Goal: Task Accomplishment & Management: Manage account settings

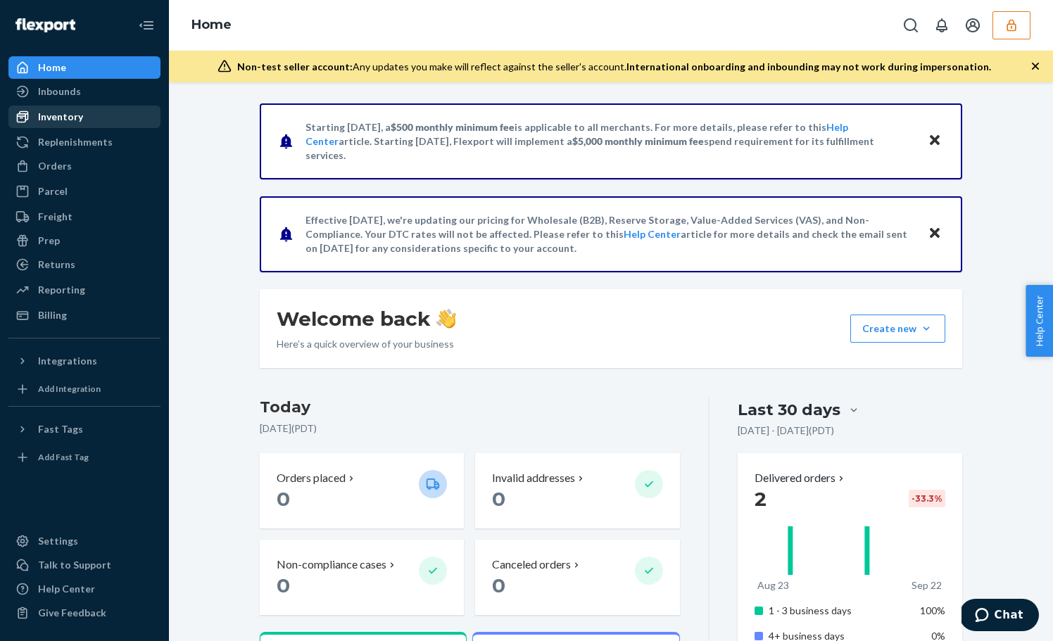
click at [82, 120] on div "Inventory" at bounding box center [84, 117] width 149 height 20
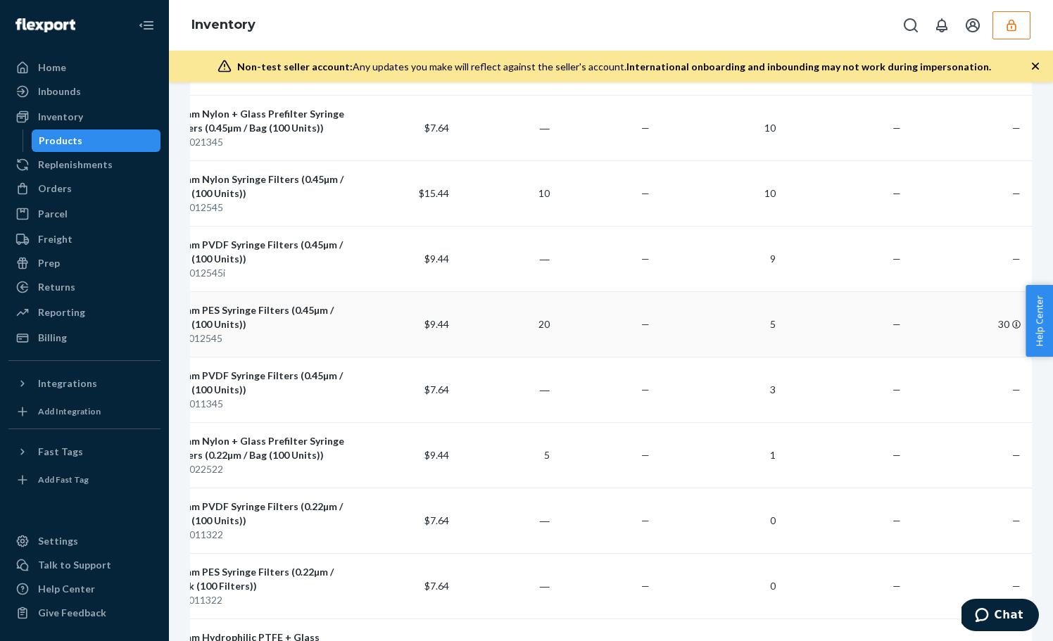
scroll to position [1832, 0]
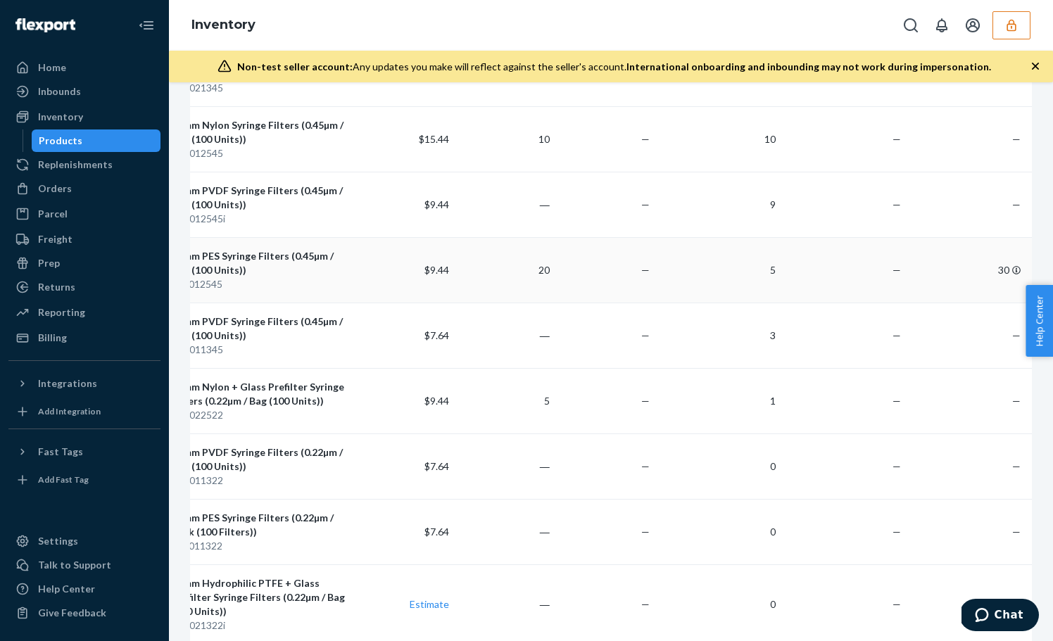
click at [781, 287] on td "—" at bounding box center [843, 269] width 125 height 65
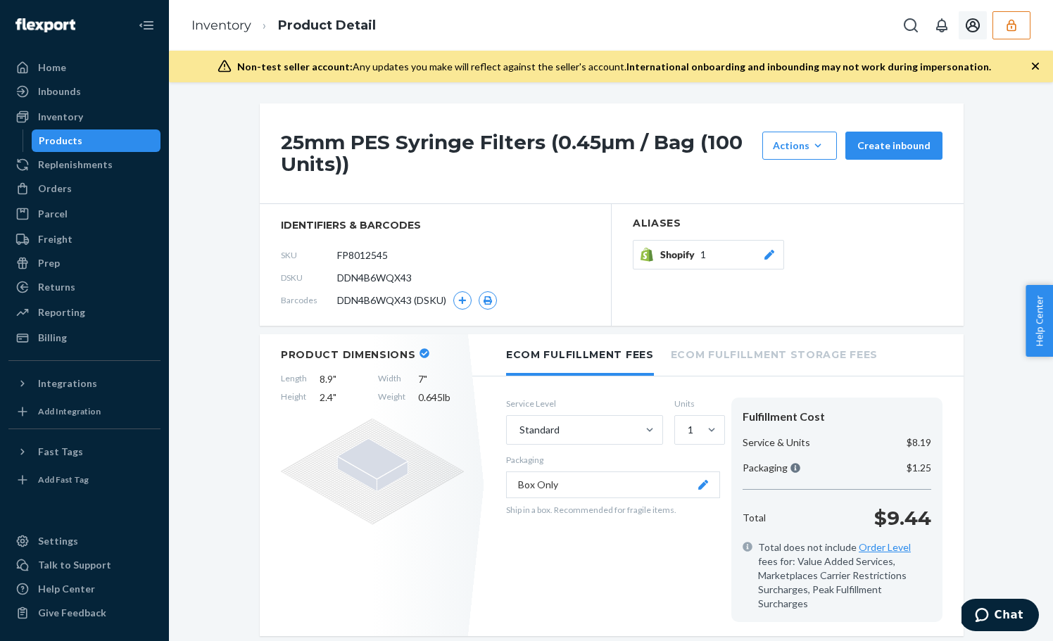
click at [1019, 25] on button "button" at bounding box center [1012, 25] width 38 height 28
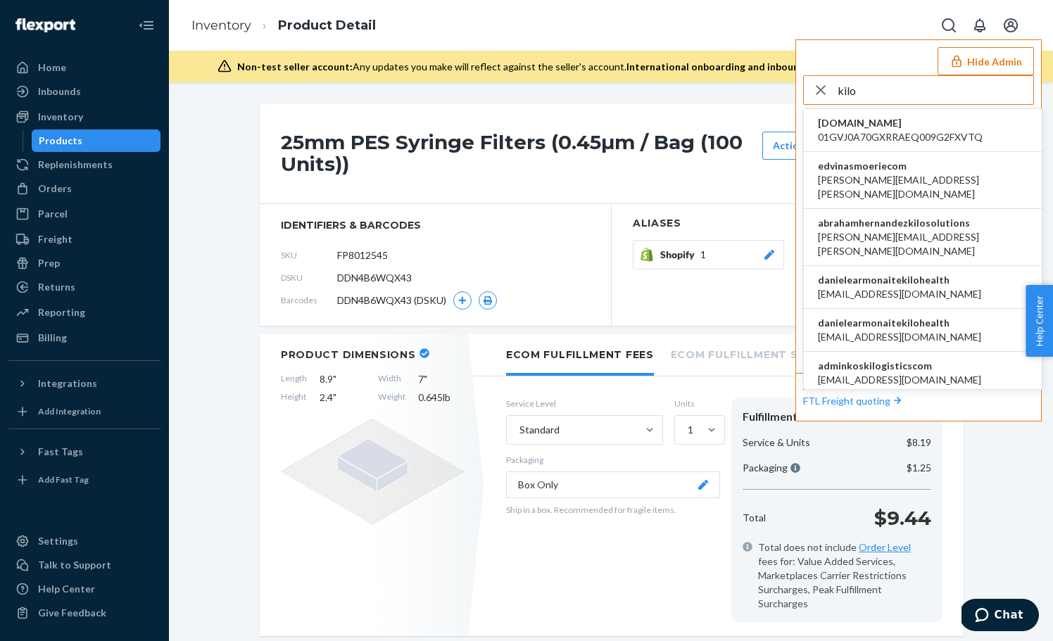
type input "kilo"
click at [877, 287] on span "ac.enriquez98@gmail.com" at bounding box center [899, 294] width 163 height 14
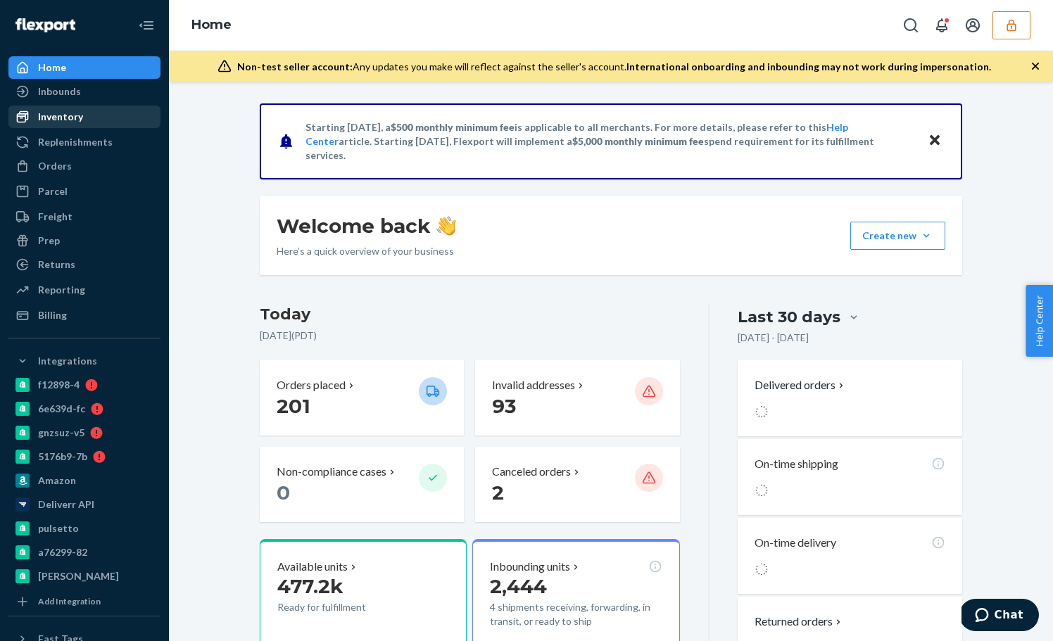
click at [99, 118] on div "Inventory" at bounding box center [84, 117] width 149 height 20
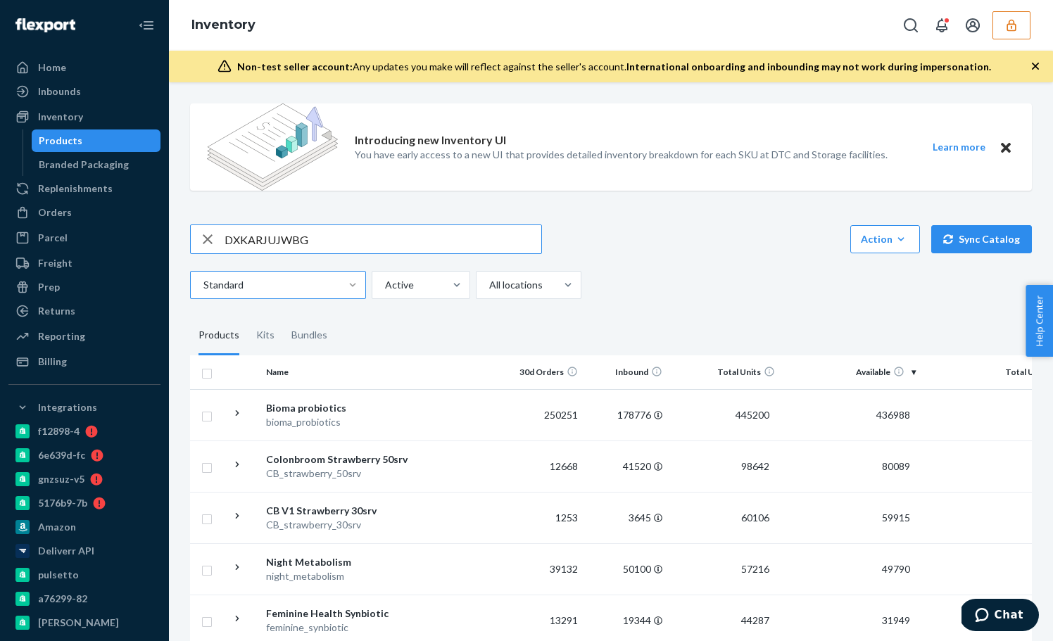
type input "DXKARJUJWBG"
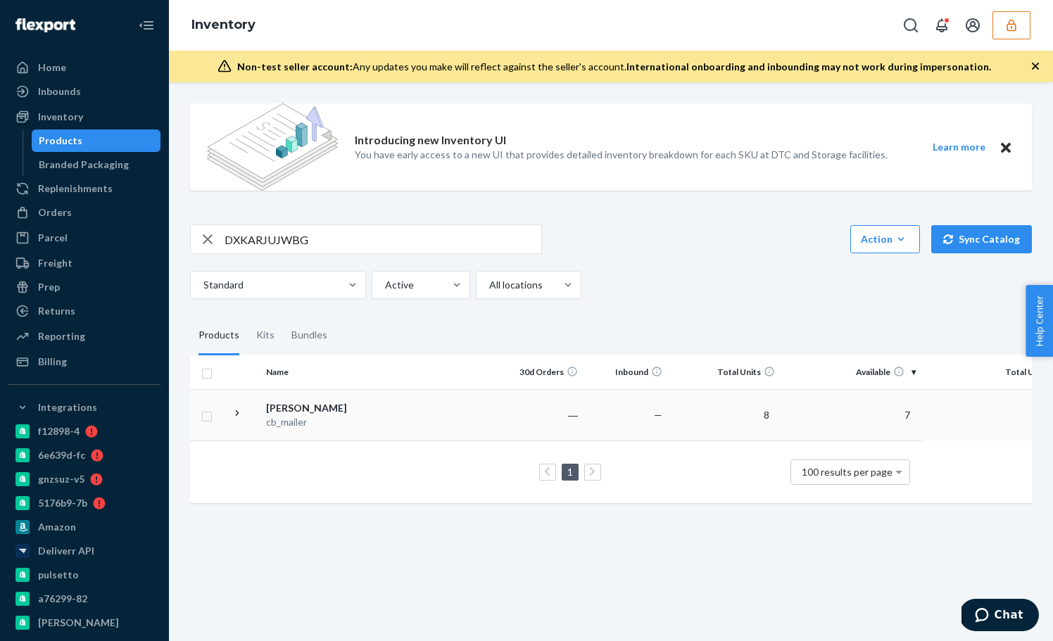
click at [442, 394] on td at bounding box center [459, 414] width 80 height 51
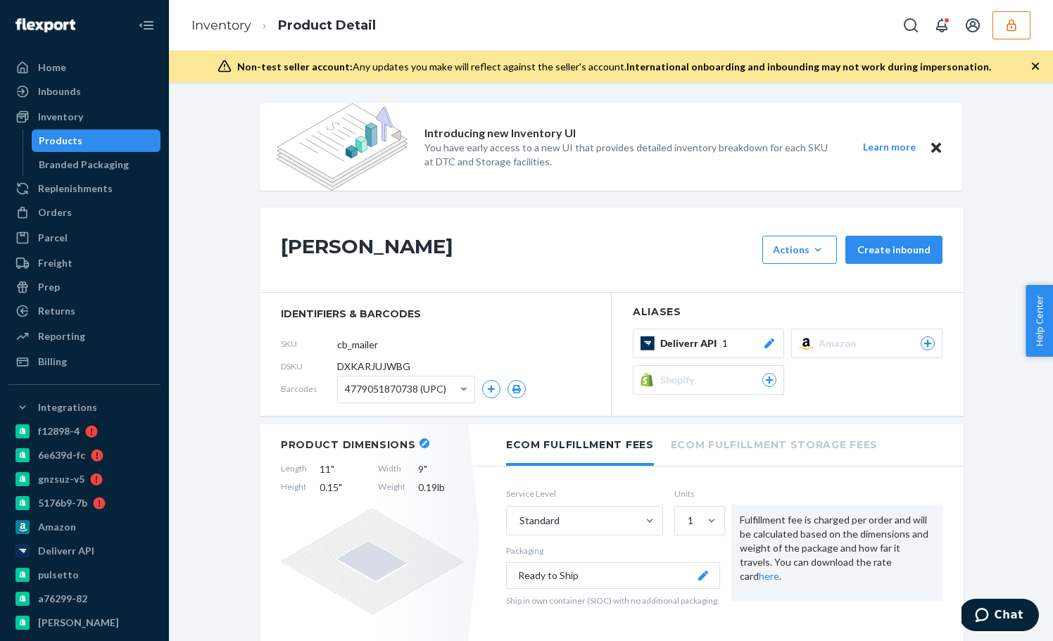
click at [1002, 25] on button "button" at bounding box center [1012, 25] width 38 height 28
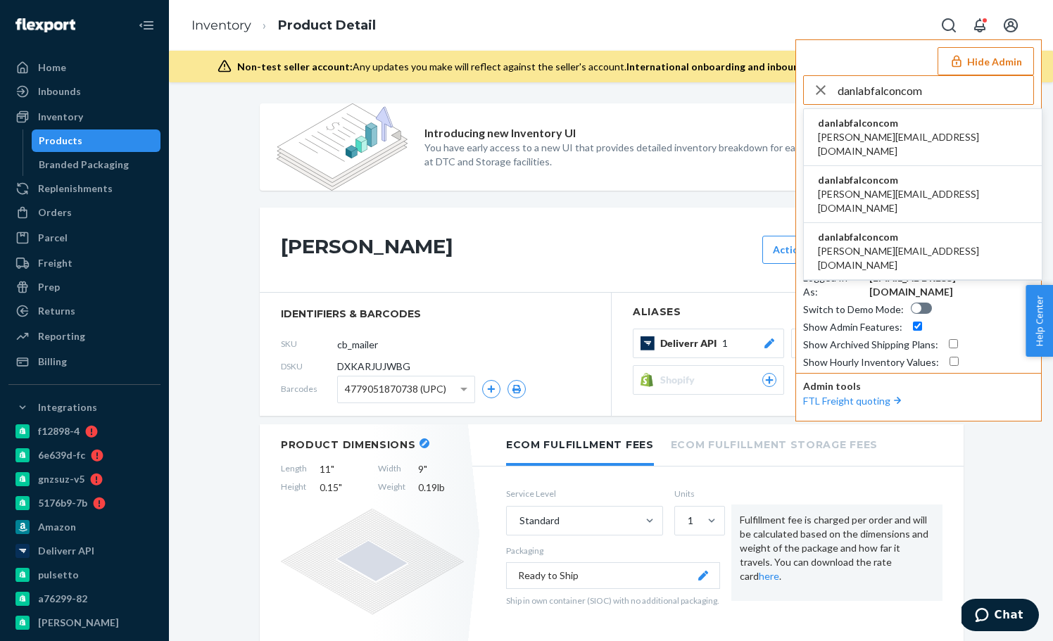
type input "danlabfalconcom"
click at [896, 132] on span "[PERSON_NAME][EMAIL_ADDRESS][DOMAIN_NAME]" at bounding box center [923, 144] width 210 height 28
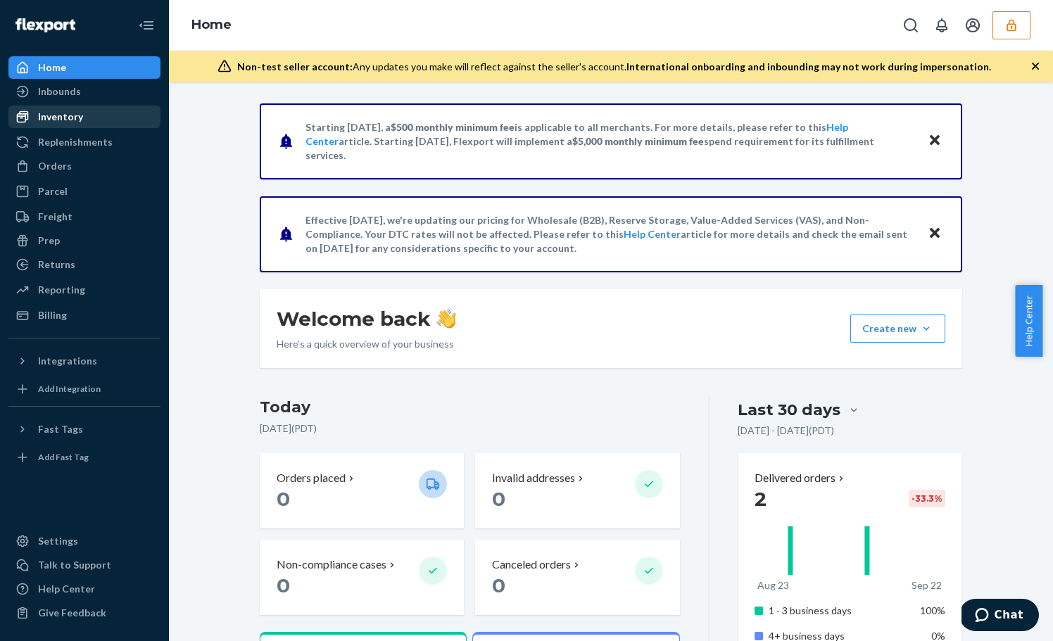
click at [92, 124] on div "Inventory" at bounding box center [84, 117] width 149 height 20
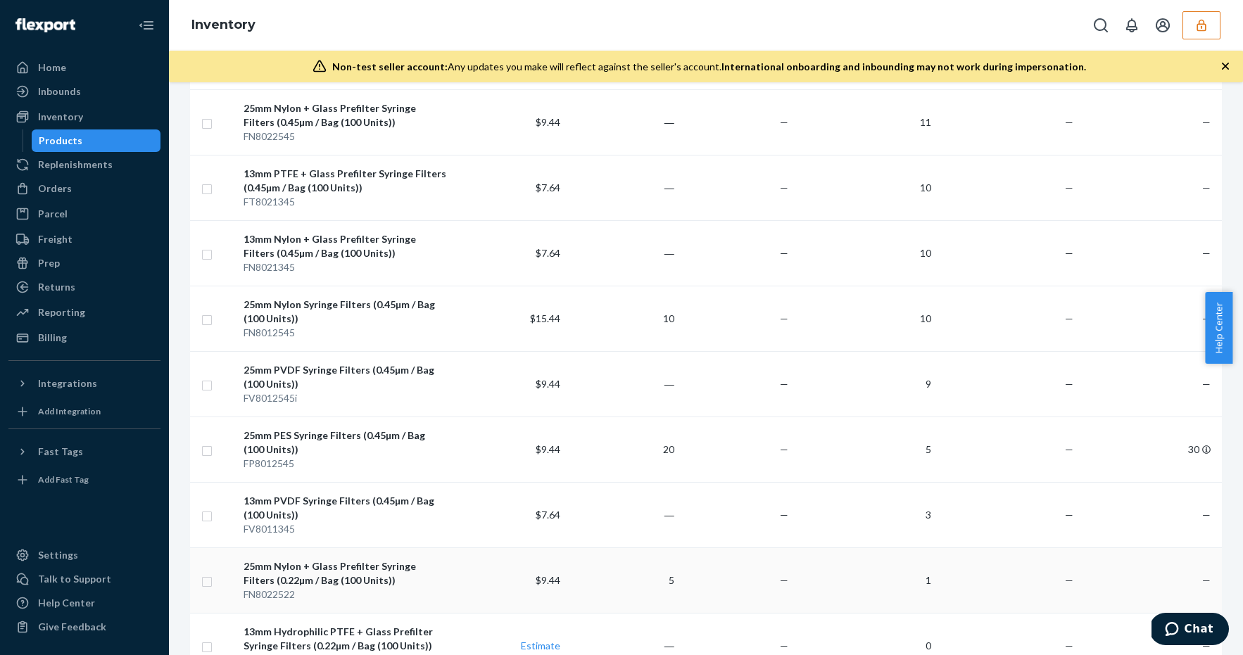
scroll to position [1616, 0]
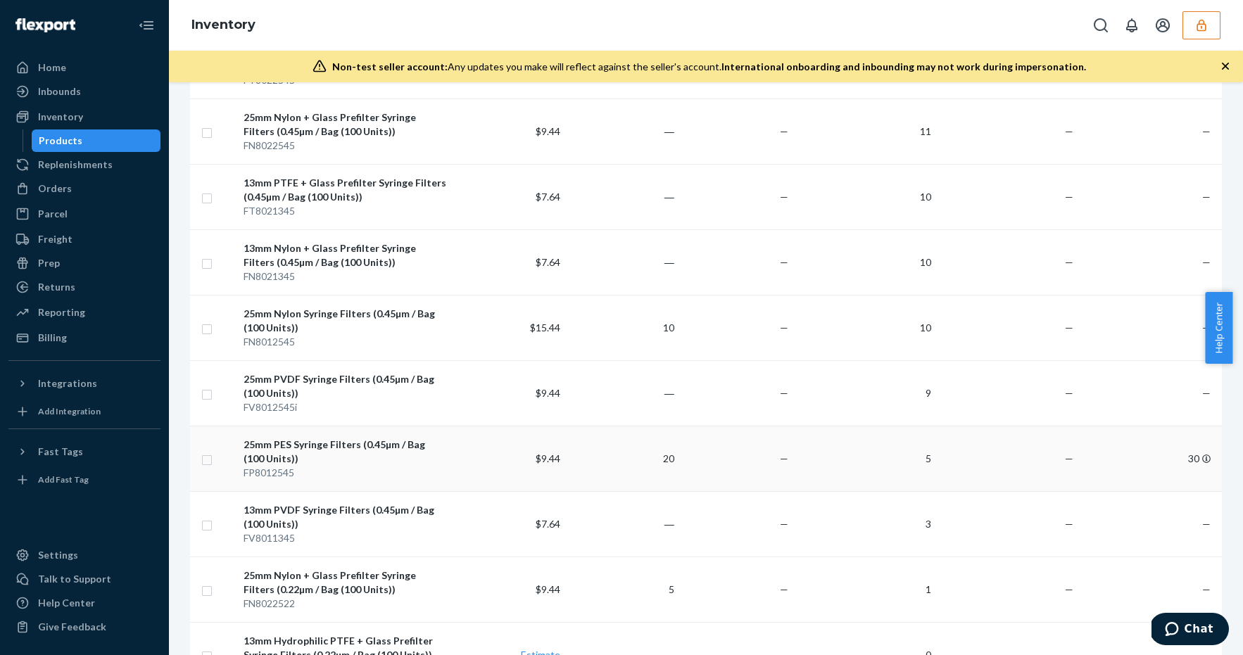
click at [1042, 452] on td "30" at bounding box center [1150, 458] width 143 height 65
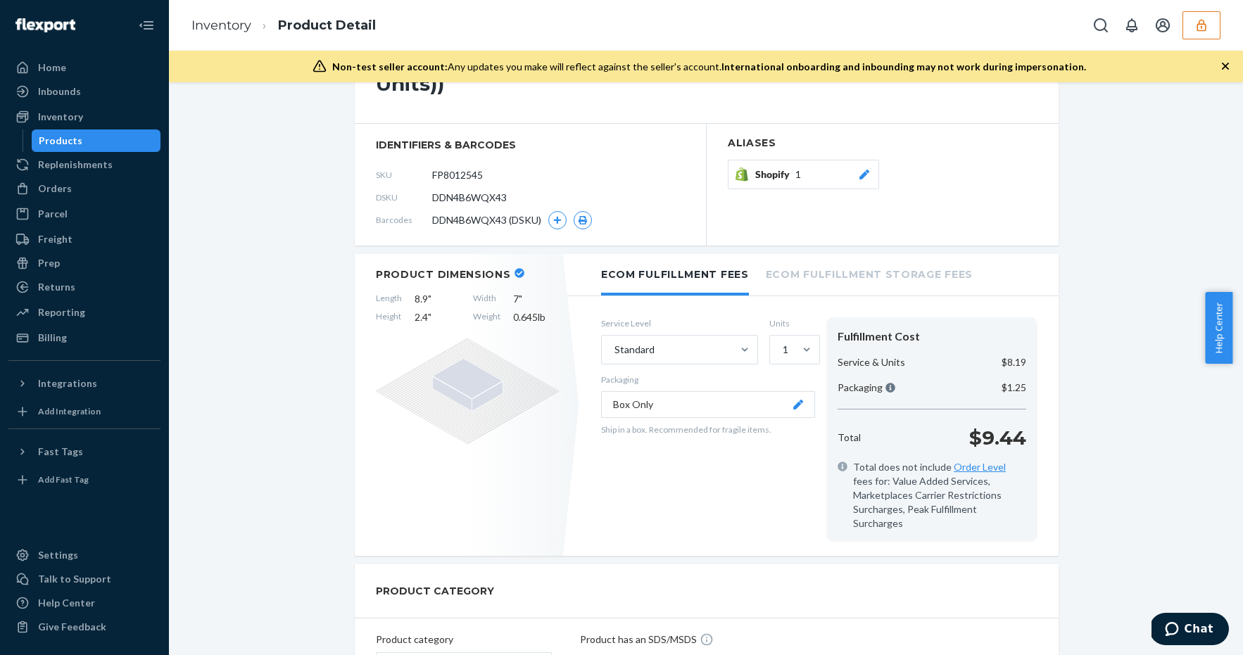
scroll to position [46, 0]
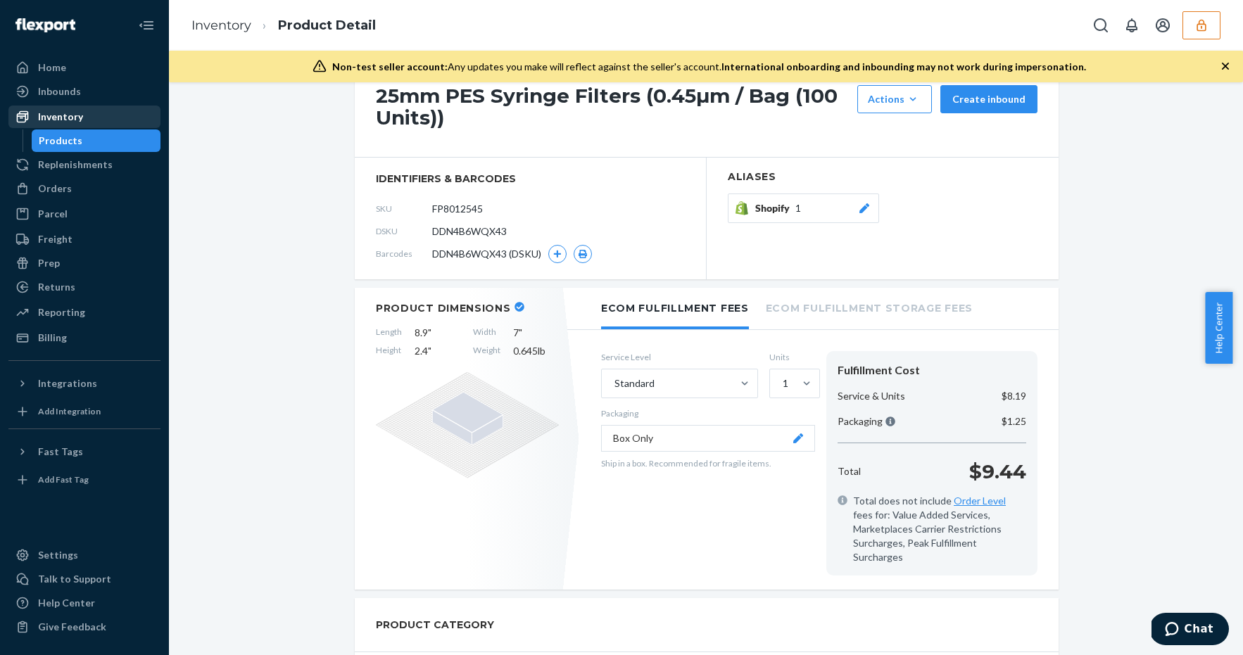
click at [75, 122] on div "Inventory" at bounding box center [60, 117] width 45 height 14
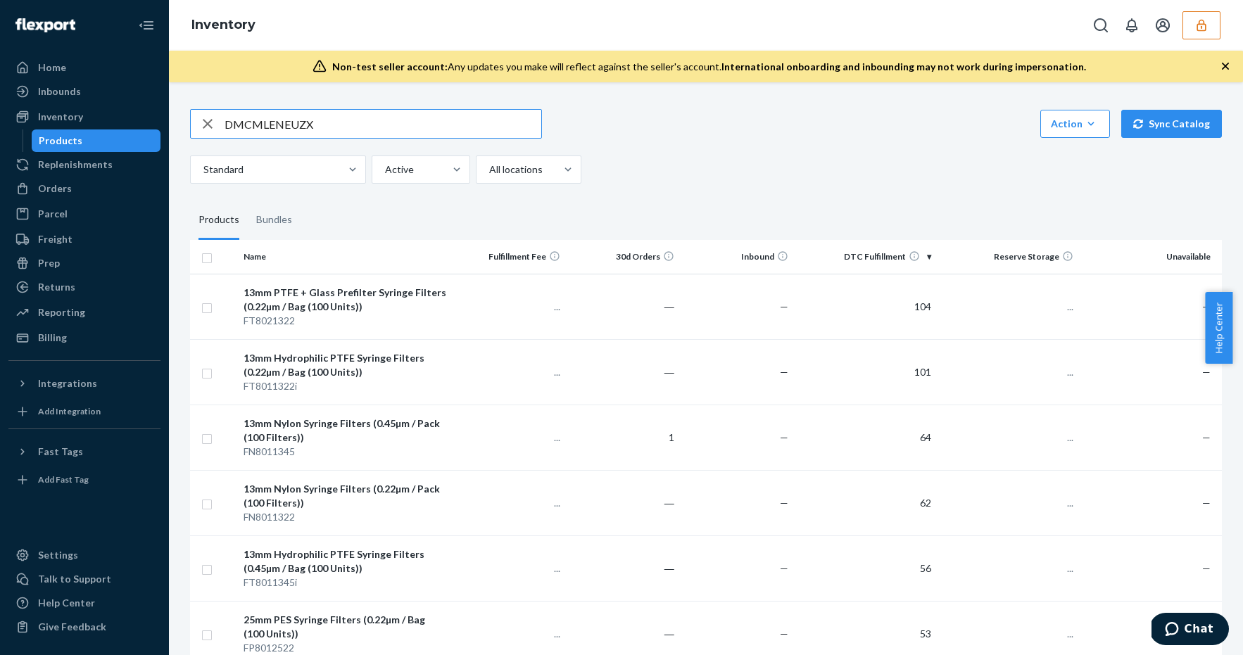
type input "DMCMLENEUZX"
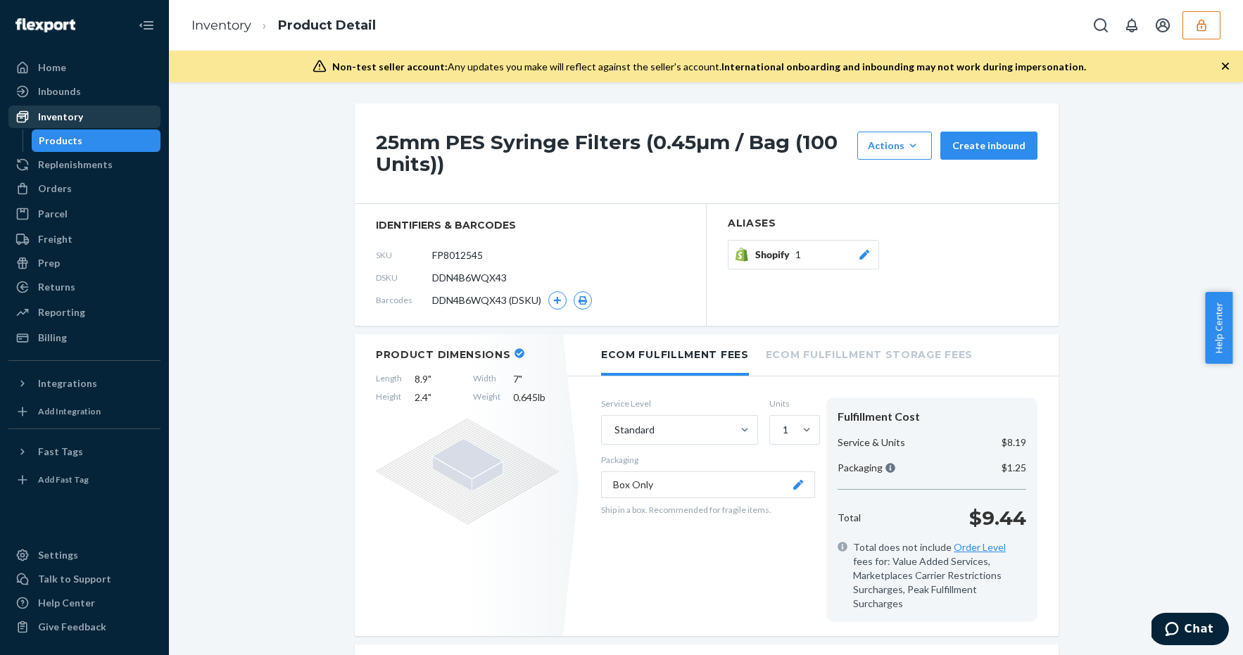
click at [84, 114] on div "Inventory" at bounding box center [84, 117] width 149 height 20
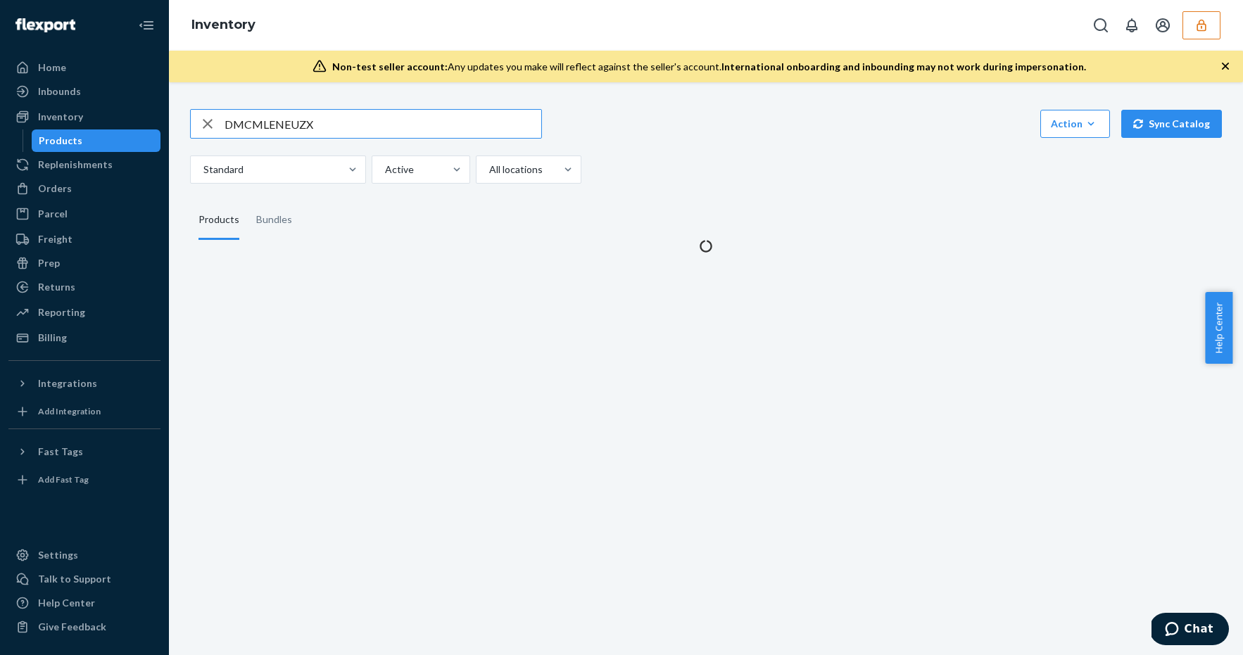
click at [404, 120] on input "DMCMLENEUZX" at bounding box center [383, 124] width 317 height 28
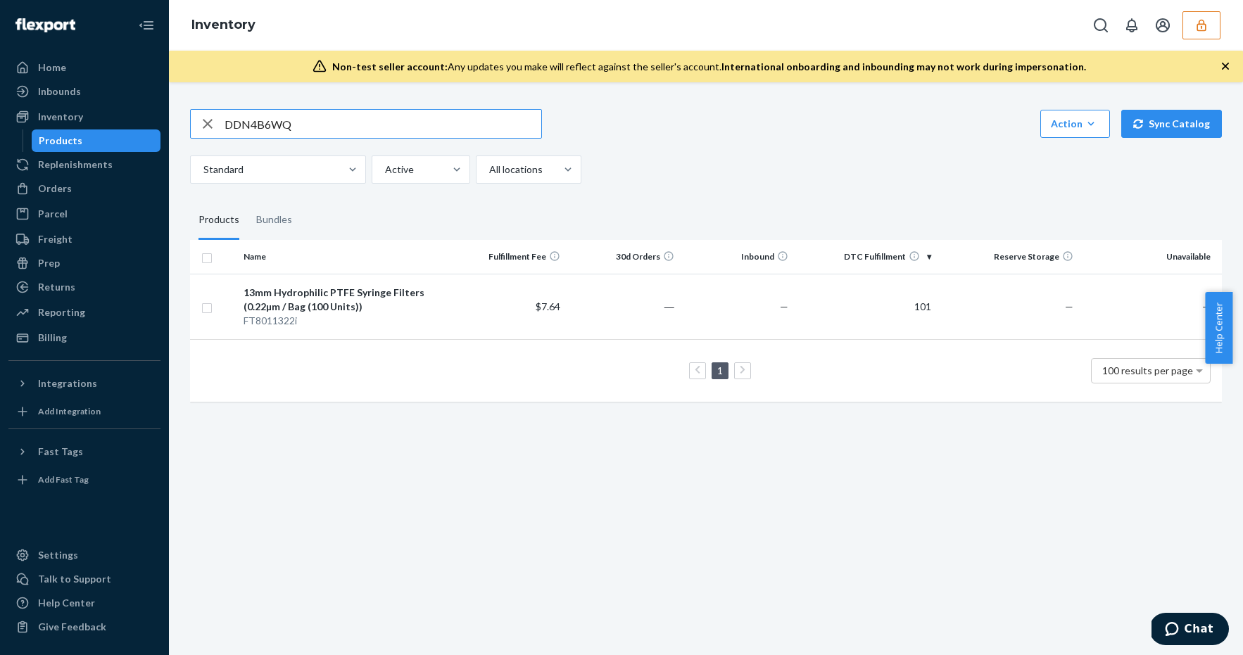
type input "DDN4B6WQ"
click at [443, 305] on div "25mm PES Syringe Filters (0.45µm / Bag (100 Units))" at bounding box center [345, 300] width 203 height 28
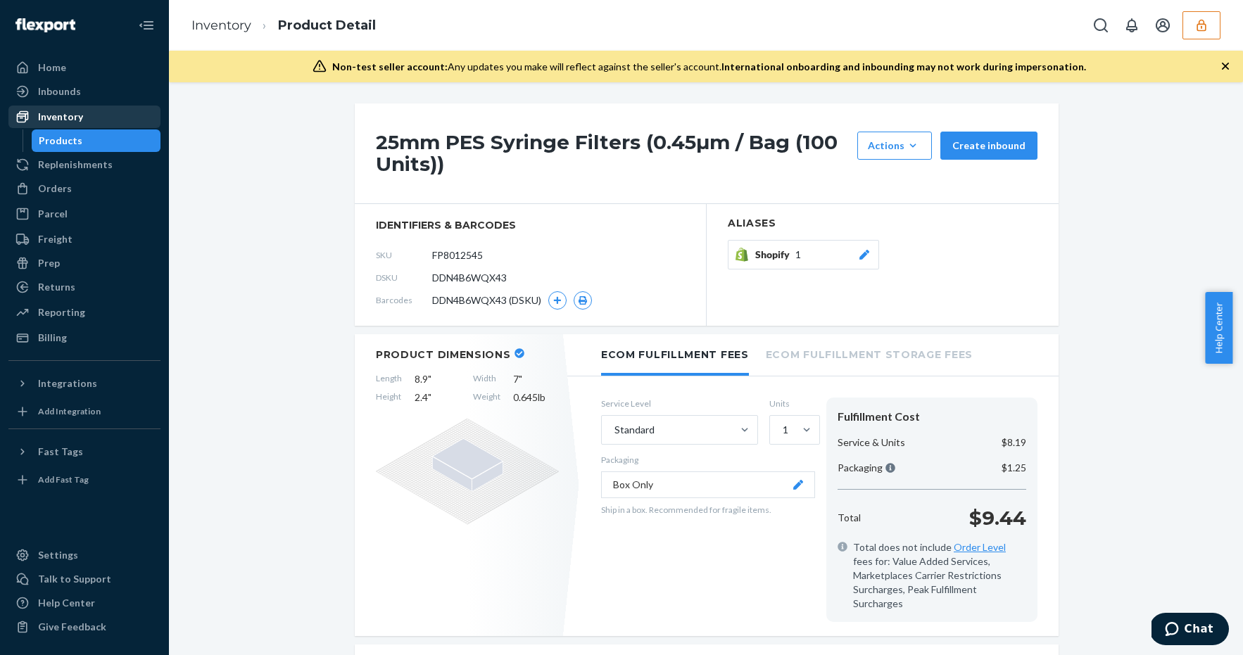
click at [92, 114] on div "Inventory" at bounding box center [84, 117] width 149 height 20
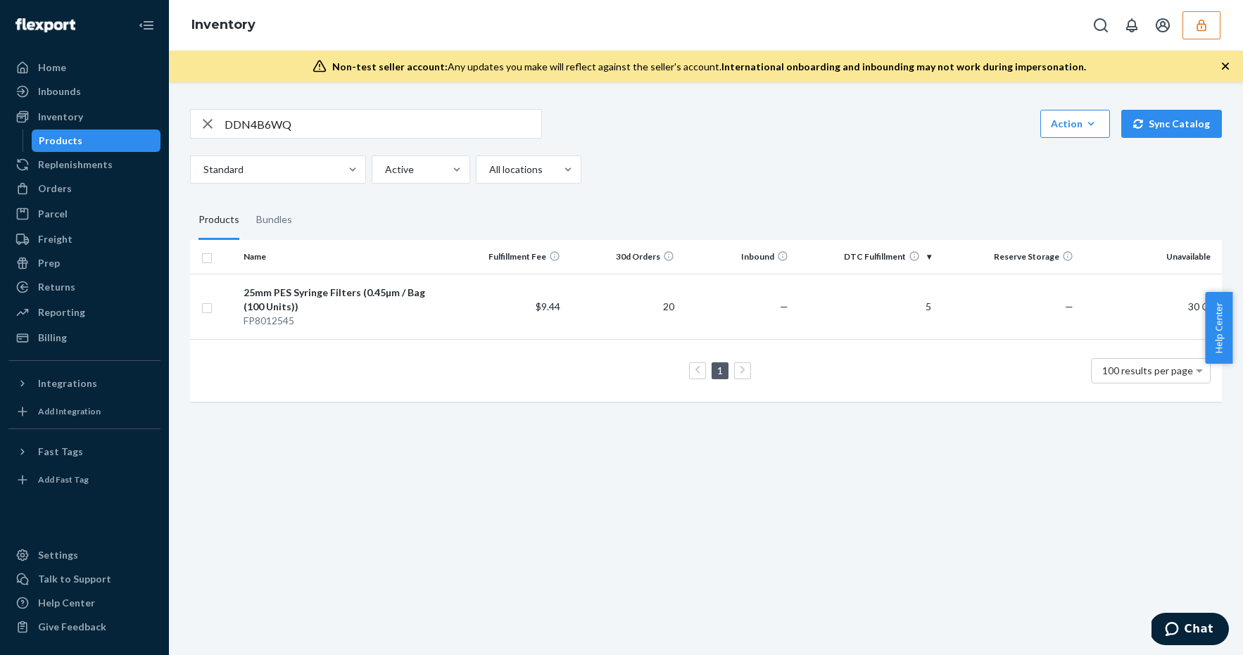
click at [336, 122] on input "DDN4B6WQ" at bounding box center [383, 124] width 317 height 28
click at [335, 122] on input "DDN4B6WQ" at bounding box center [383, 124] width 317 height 28
paste input "X43"
type input "DDN4B6WQX43"
